Goal: Find specific fact: Find contact information

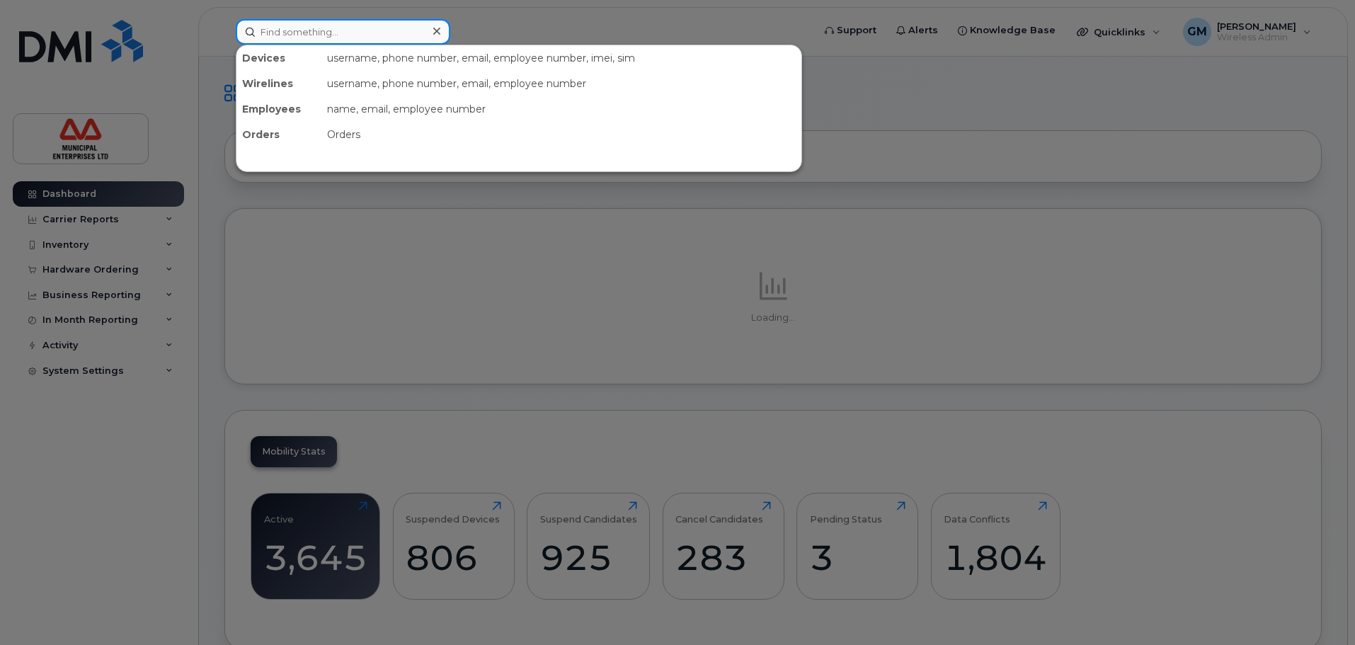
click at [308, 40] on input at bounding box center [343, 31] width 215 height 25
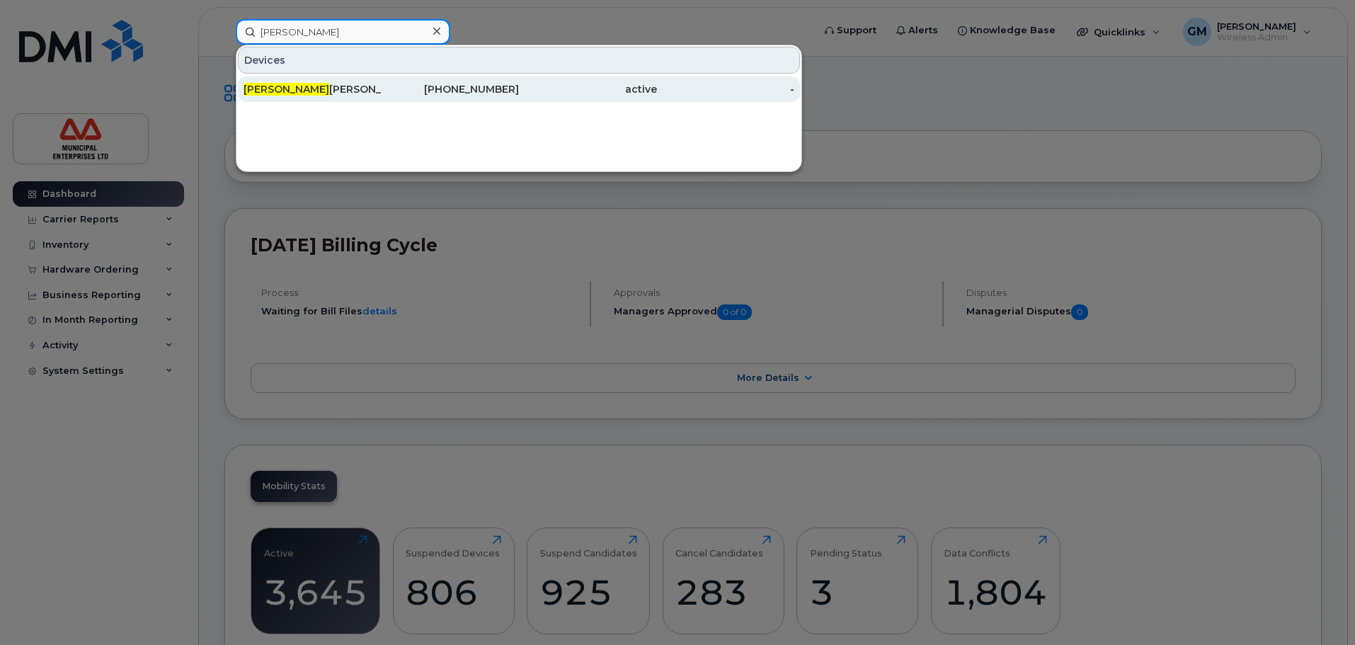
type input "berk"
click at [309, 85] on div "Berk ley Reid" at bounding box center [313, 89] width 138 height 14
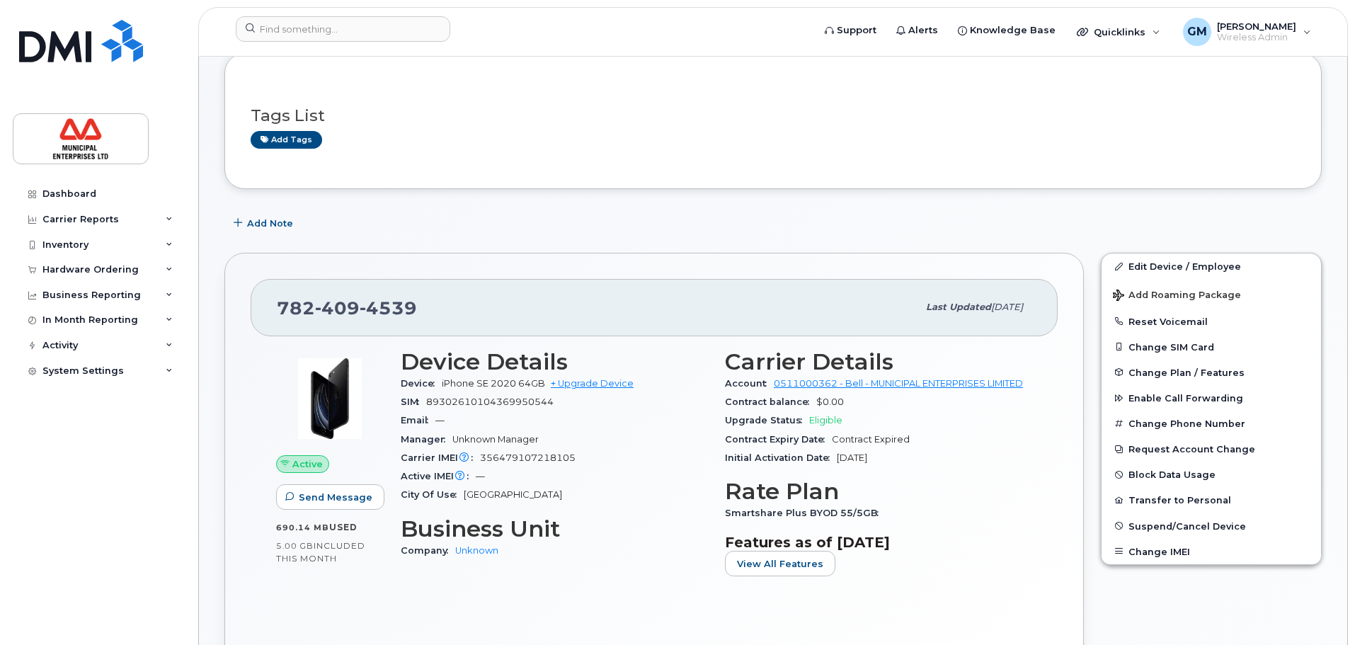
scroll to position [212, 0]
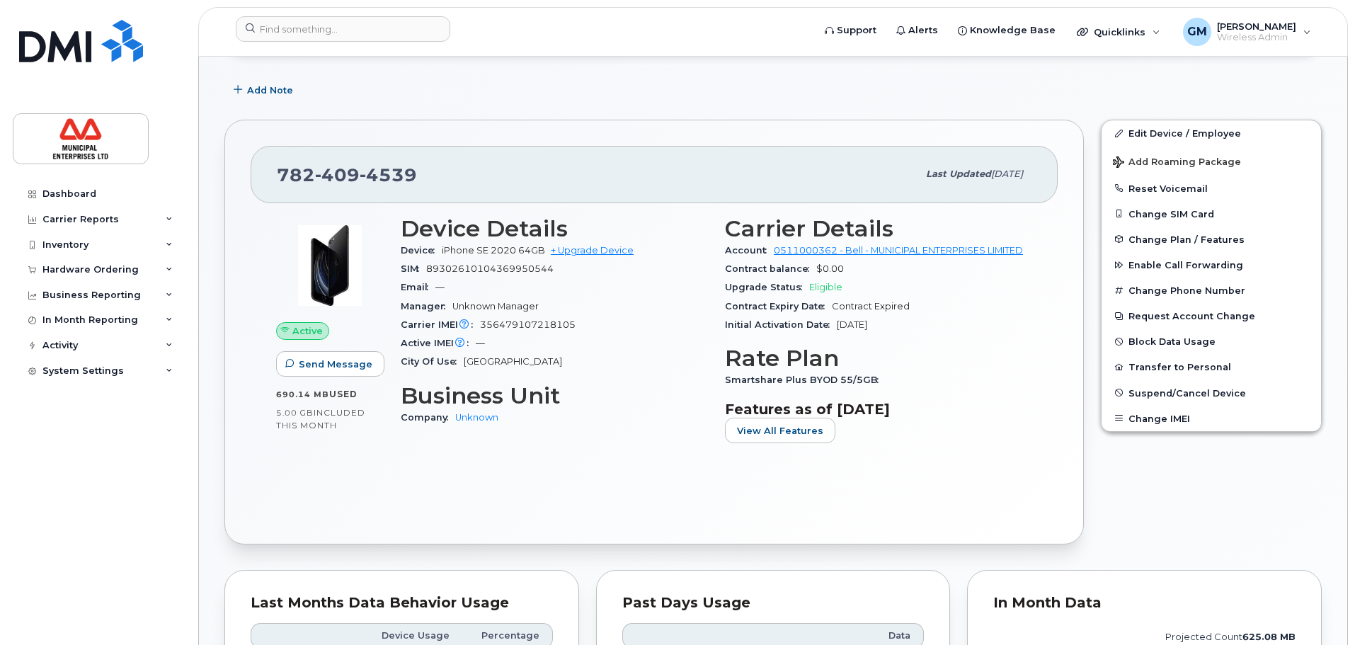
click at [428, 184] on div "[PHONE_NUMBER]" at bounding box center [597, 174] width 641 height 30
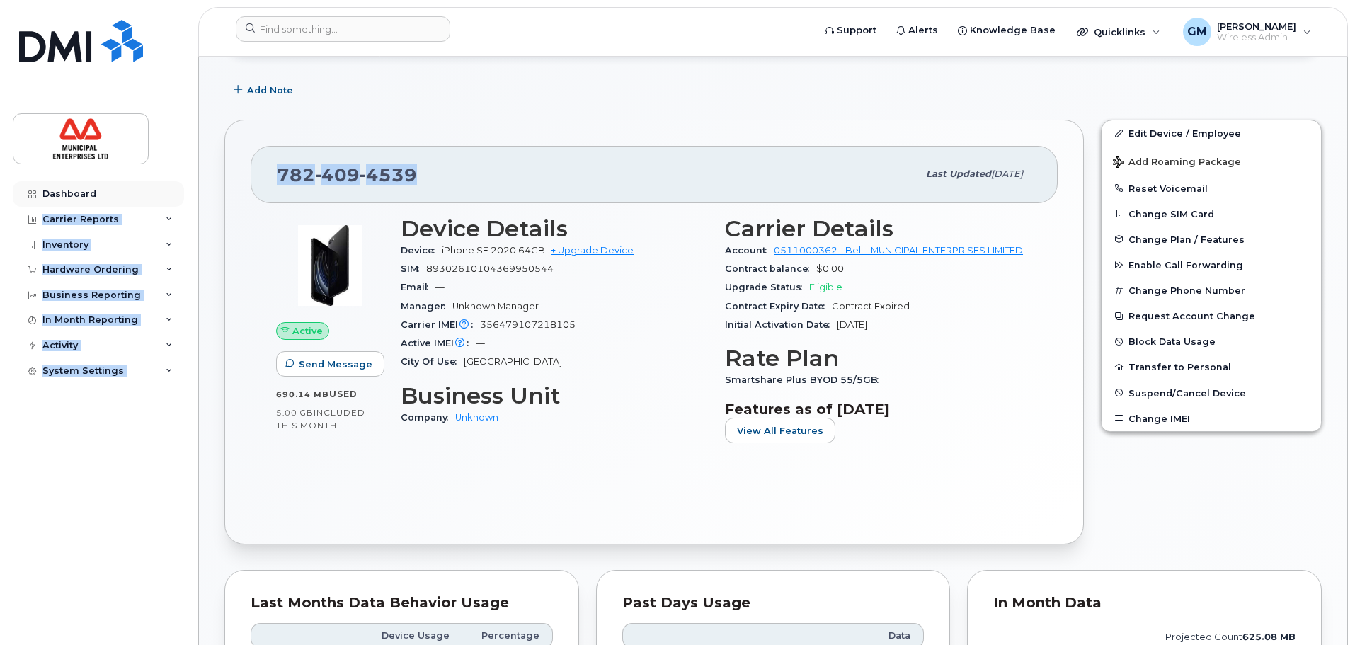
drag, startPoint x: 422, startPoint y: 174, endPoint x: 162, endPoint y: 181, distance: 259.9
click at [487, 188] on div "[PHONE_NUMBER]" at bounding box center [597, 174] width 641 height 30
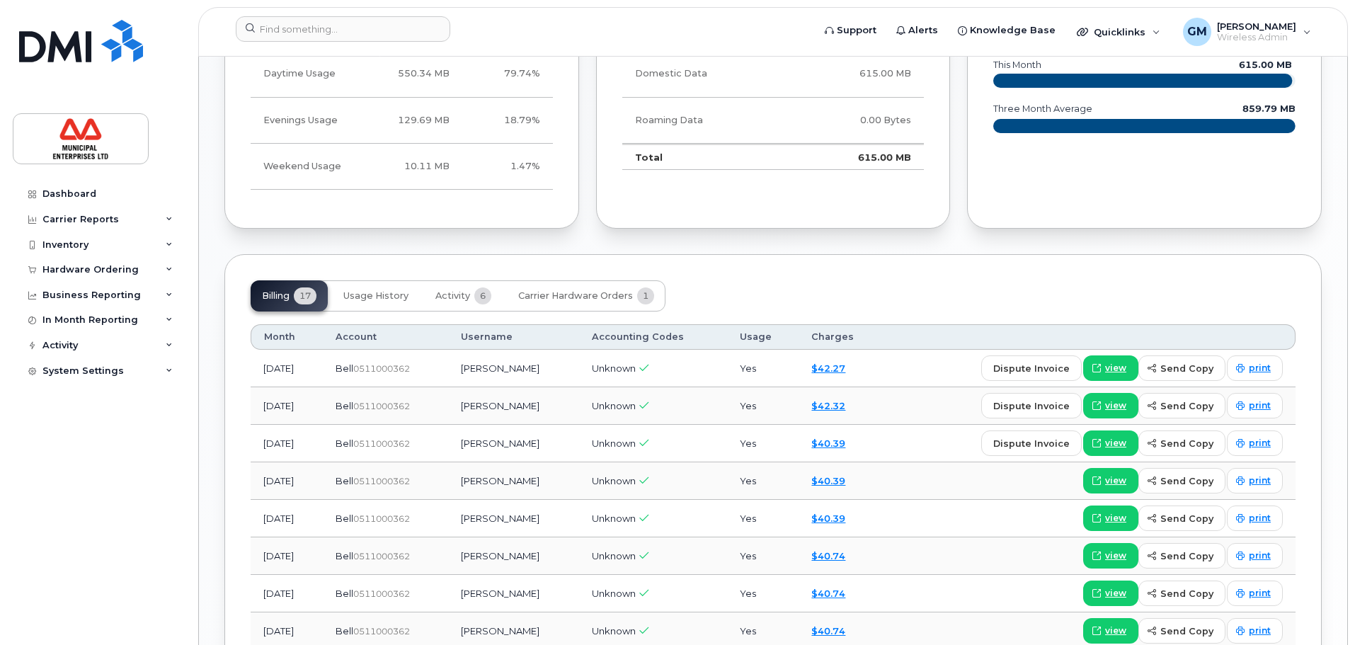
scroll to position [779, 0]
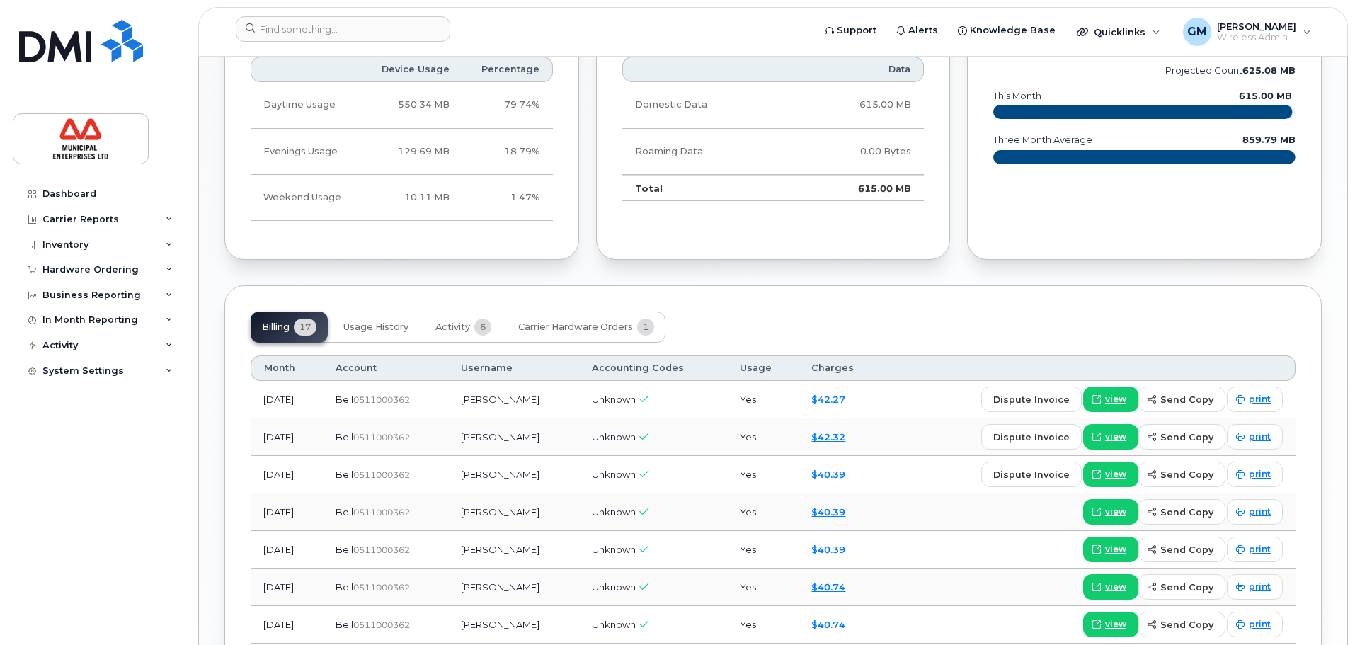
click at [689, 224] on div "Past Days Usage Data Domestic Data 615.00 MB Roaming Data 0.00 Bytes Total 615.…" at bounding box center [773, 132] width 355 height 256
